Goal: Task Accomplishment & Management: Manage account settings

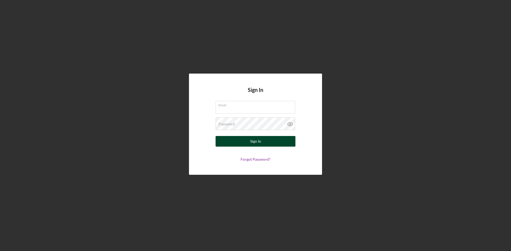
type input "[PERSON_NAME][EMAIL_ADDRESS][DOMAIN_NAME]"
click at [249, 146] on button "Sign In" at bounding box center [255, 141] width 80 height 11
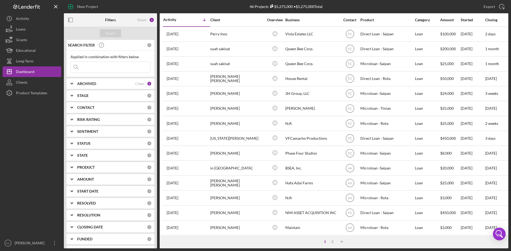
click at [32, 238] on div at bounding box center [32, 168] width 58 height 140
click at [28, 245] on div "[PERSON_NAME]" at bounding box center [30, 244] width 35 height 12
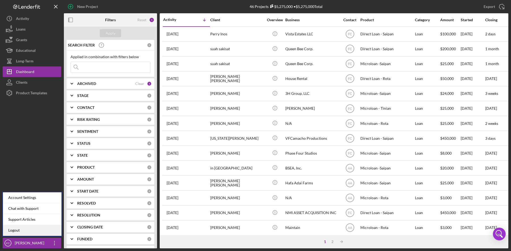
click at [33, 231] on link "Logout" at bounding box center [32, 230] width 58 height 11
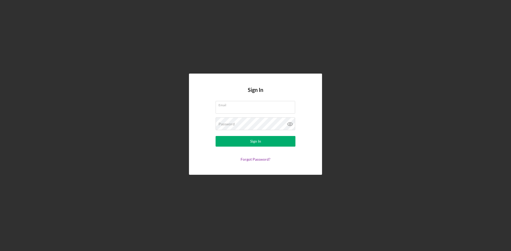
type input "[PERSON_NAME][EMAIL_ADDRESS][DOMAIN_NAME]"
